Goal: Task Accomplishment & Management: Use online tool/utility

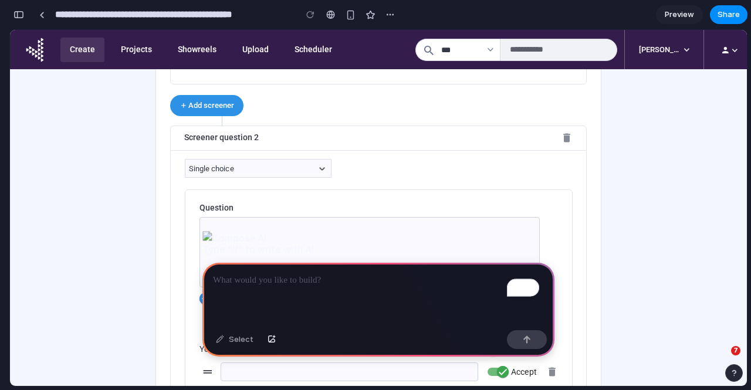
scroll to position [1399, 0]
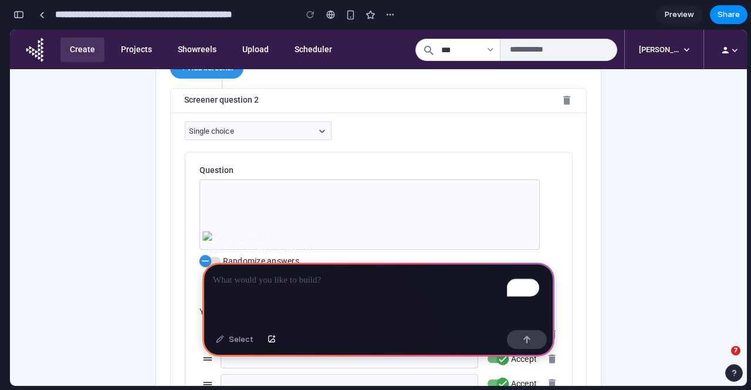
click at [240, 281] on p "To enrich screen reader interactions, please activate Accessibility in Grammarl…" at bounding box center [378, 280] width 331 height 14
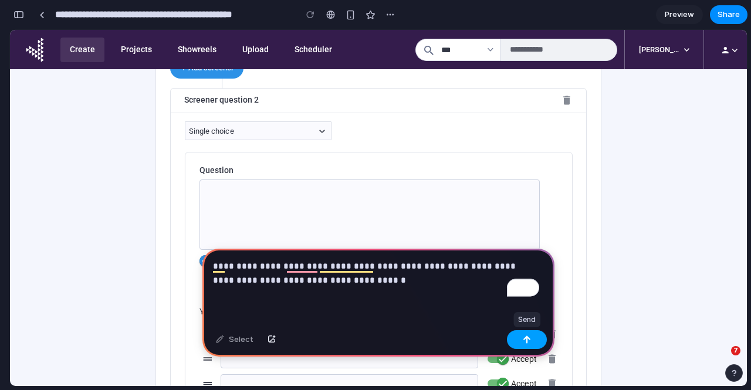
click at [517, 343] on button "button" at bounding box center [527, 339] width 40 height 19
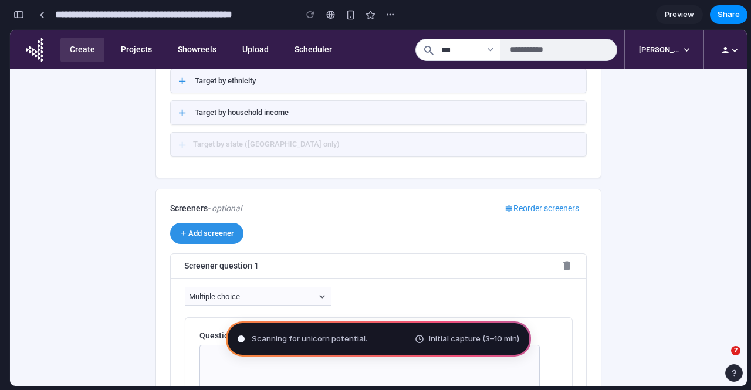
scroll to position [718, 0]
click at [282, 341] on span "Scanning for unicorn potential ..." at bounding box center [311, 339] width 119 height 12
click at [439, 341] on span "Initial capture (3–10 min)" at bounding box center [474, 339] width 90 height 12
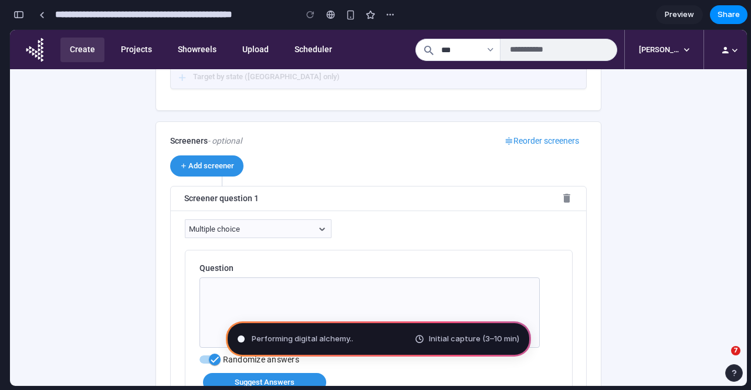
scroll to position [784, 0]
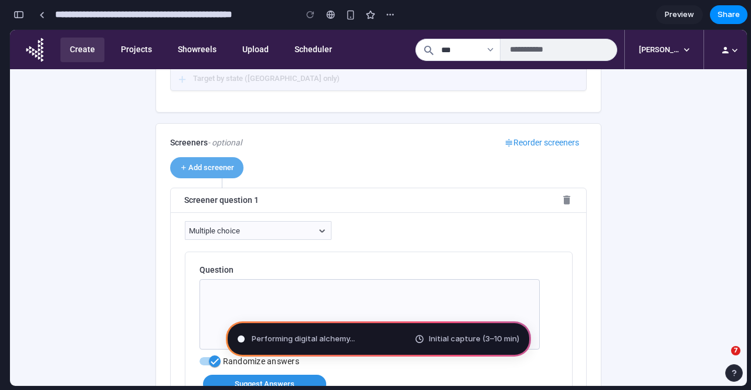
click at [234, 163] on span "Add screener" at bounding box center [206, 167] width 55 height 9
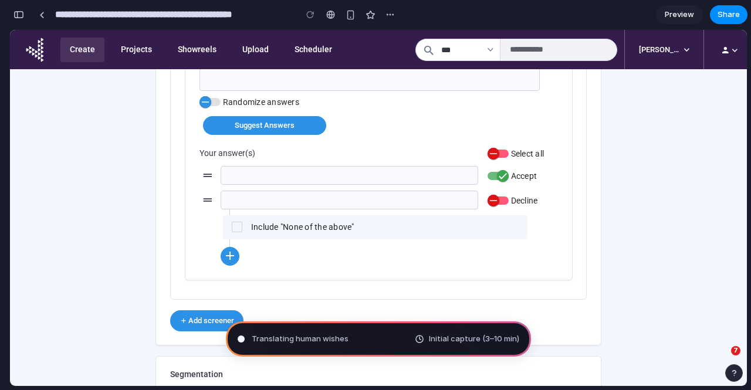
scroll to position [2171, 0]
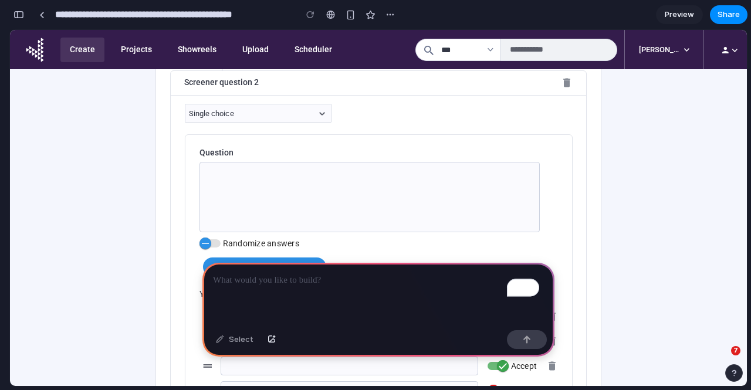
scroll to position [1439, 0]
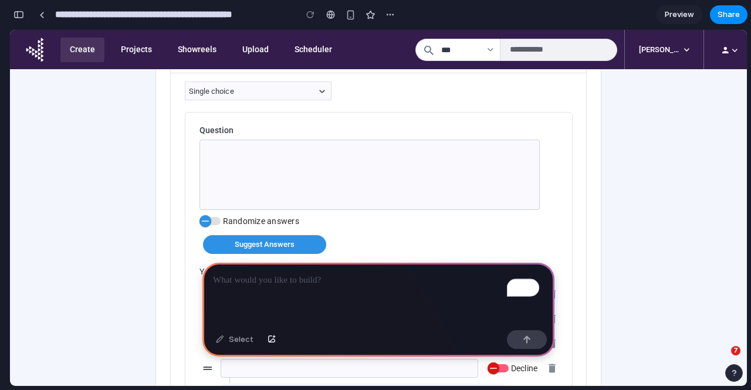
click at [324, 276] on p "To enrich screen reader interactions, please activate Accessibility in Grammarl…" at bounding box center [378, 280] width 331 height 14
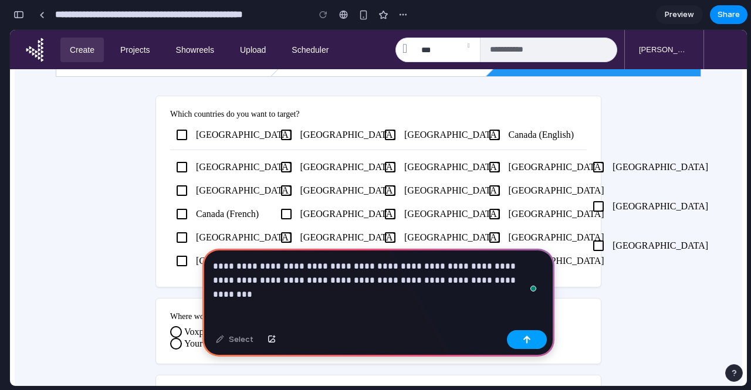
click at [526, 339] on div "button" at bounding box center [527, 339] width 8 height 8
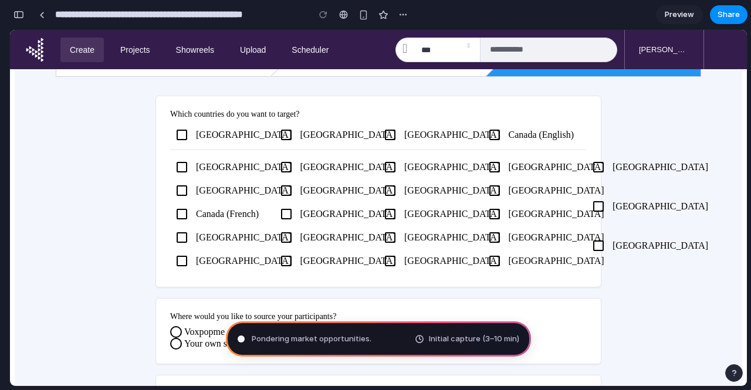
type input "**********"
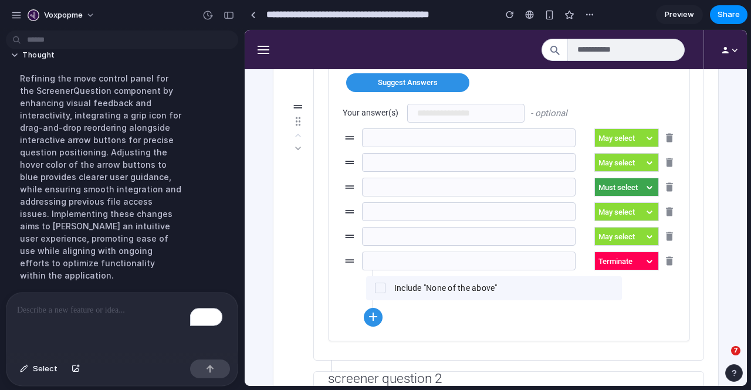
scroll to position [1048, 0]
drag, startPoint x: 332, startPoint y: 122, endPoint x: 333, endPoint y: 229, distance: 107.3
click at [313, 229] on div at bounding box center [300, 126] width 26 height 466
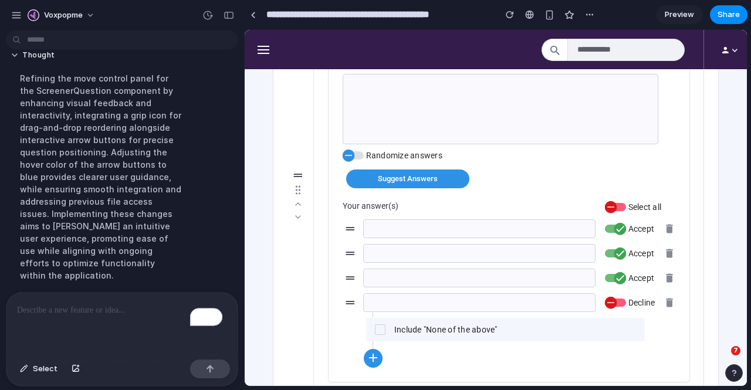
scroll to position [1429, 0]
click at [683, 15] on span "Preview" at bounding box center [678, 15] width 29 height 12
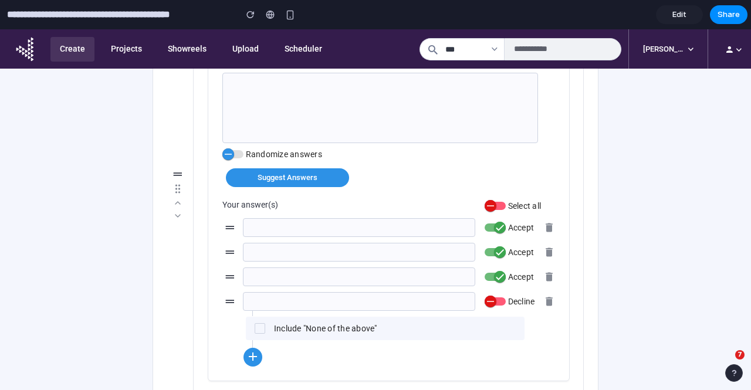
drag, startPoint x: 212, startPoint y: 187, endPoint x: 211, endPoint y: 295, distance: 107.9
click at [193, 295] on div at bounding box center [180, 195] width 26 height 412
click at [180, 215] on icon at bounding box center [177, 216] width 5 height 2
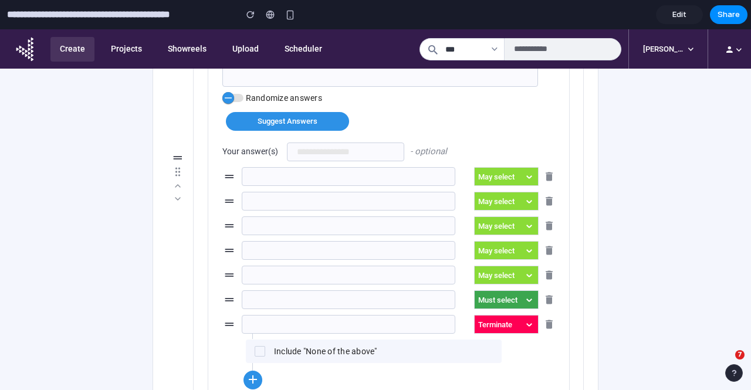
scroll to position [2287, 0]
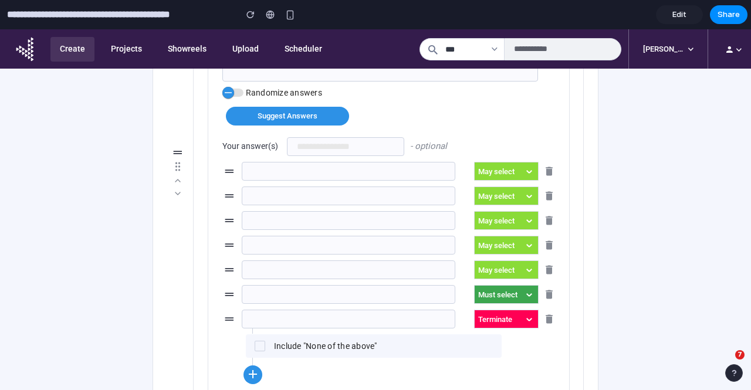
drag, startPoint x: 212, startPoint y: 148, endPoint x: 216, endPoint y: 63, distance: 85.7
click at [683, 18] on span "Edit" at bounding box center [679, 15] width 14 height 12
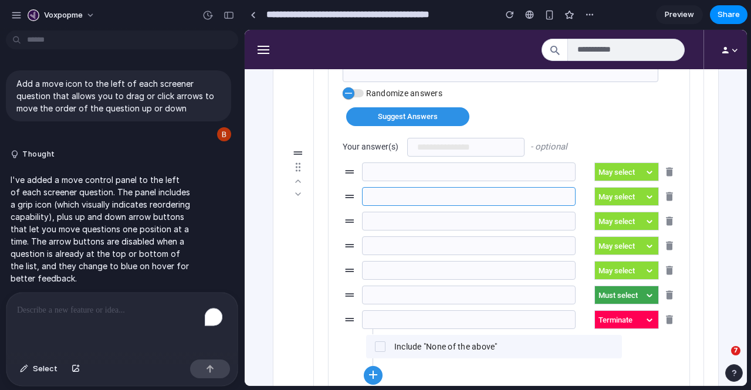
scroll to position [8, 0]
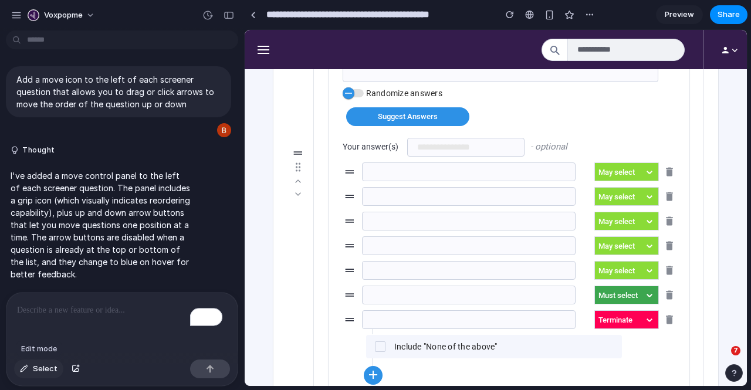
click at [21, 370] on div "button" at bounding box center [24, 368] width 8 height 7
click at [334, 164] on div at bounding box center [495, 208] width 501 height 356
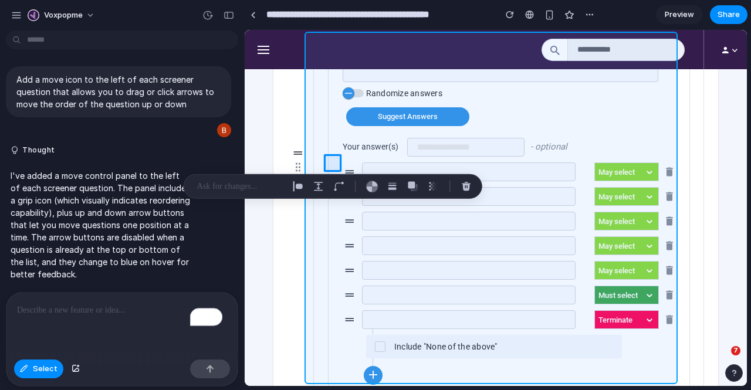
click at [316, 239] on div at bounding box center [495, 208] width 501 height 356
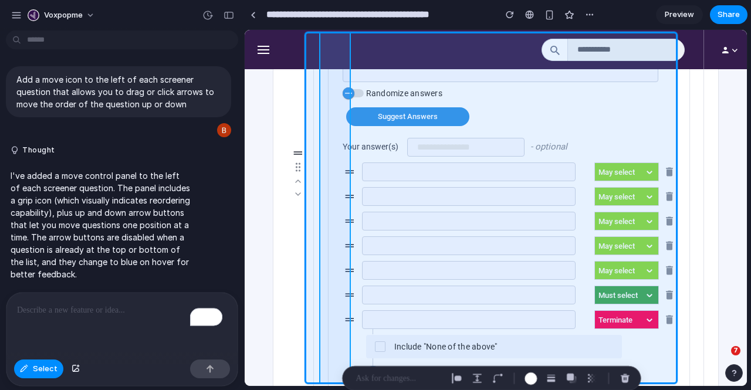
click at [340, 188] on div at bounding box center [495, 208] width 501 height 356
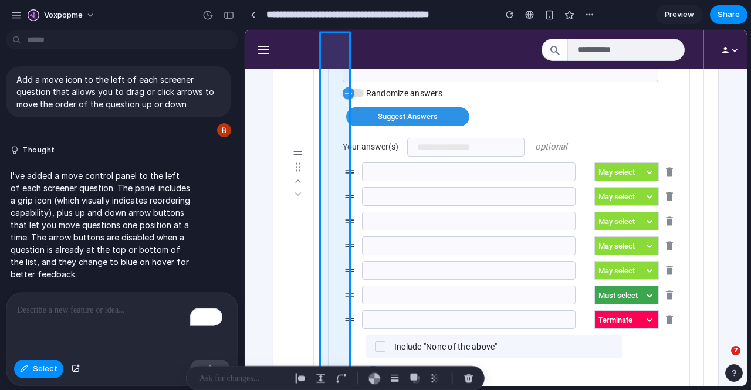
click at [116, 305] on p "To enrich screen reader interactions, please activate Accessibility in Grammarl…" at bounding box center [122, 310] width 210 height 14
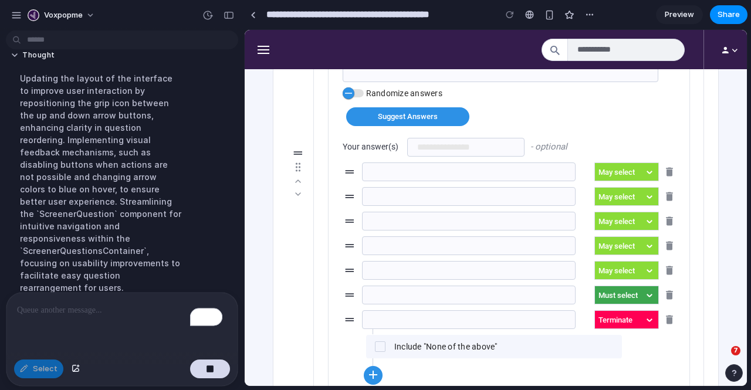
scroll to position [469, 0]
